Goal: Consume media (video, audio)

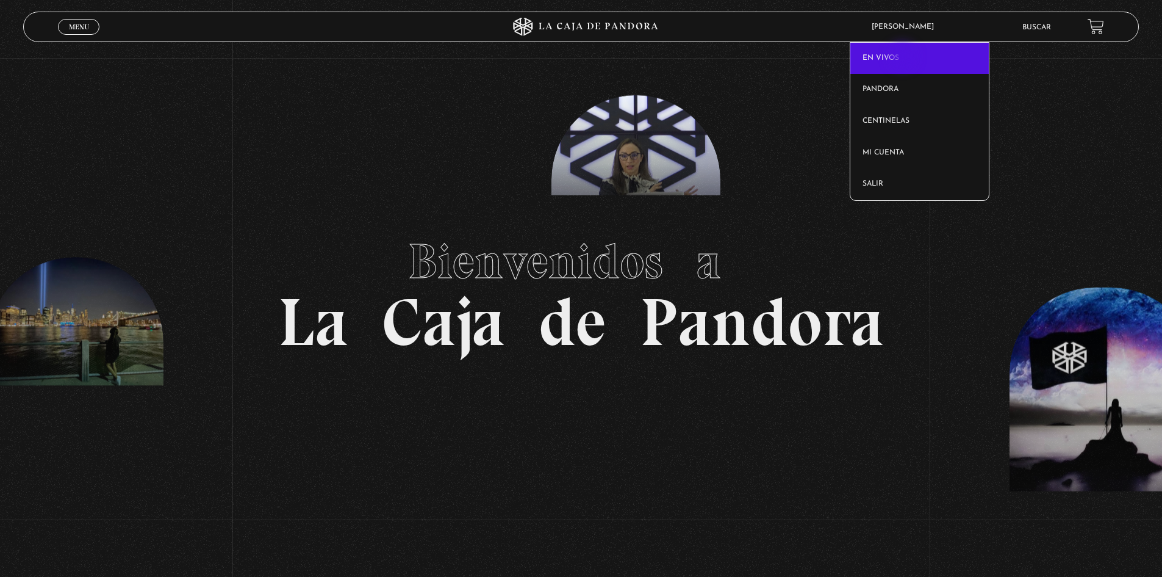
click at [904, 57] on link "En vivos" at bounding box center [920, 59] width 139 height 32
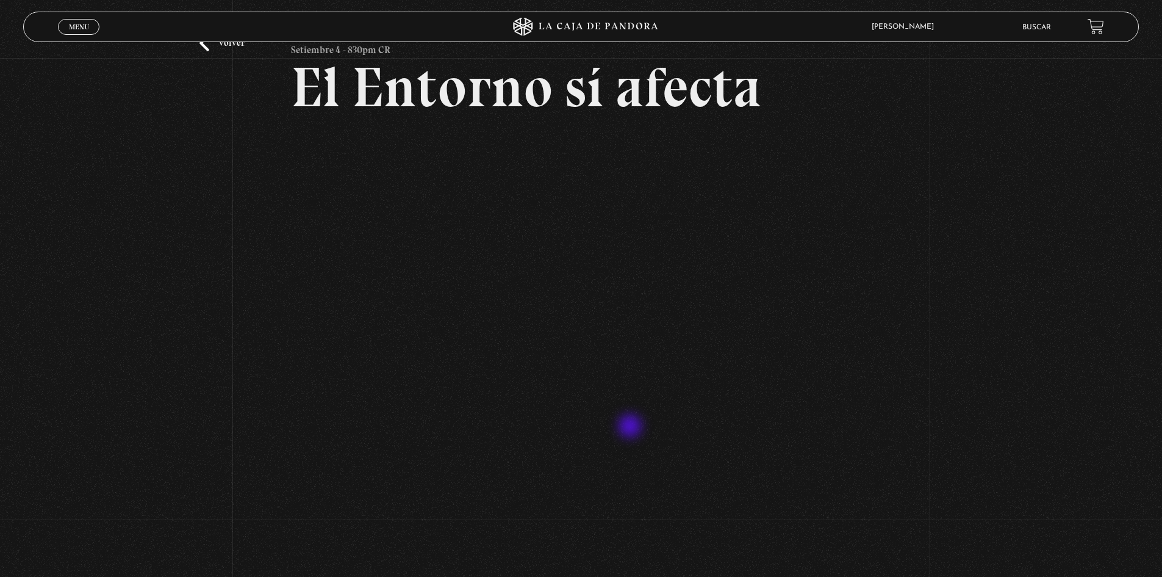
scroll to position [122, 0]
